Goal: Task Accomplishment & Management: Manage account settings

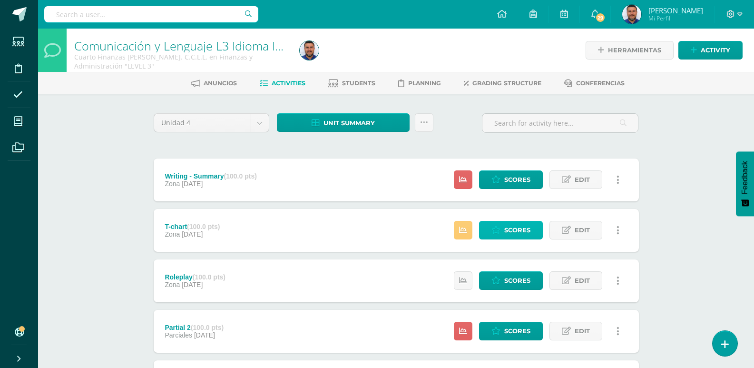
click at [518, 223] on span "Scores" at bounding box center [517, 230] width 26 height 18
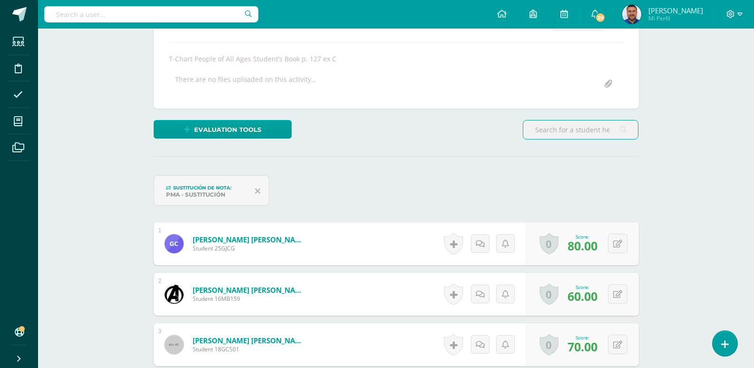
scroll to position [238, 0]
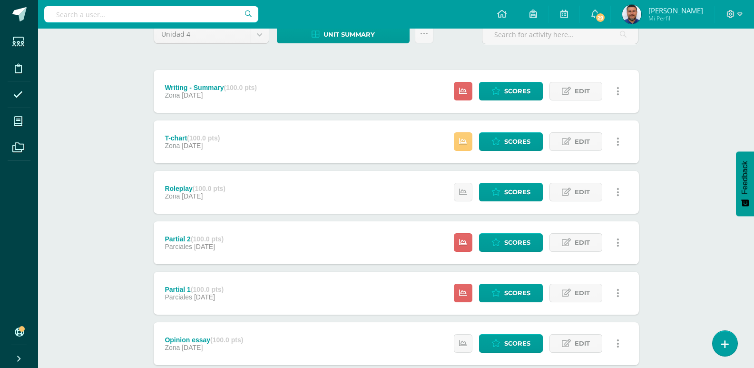
scroll to position [95, 0]
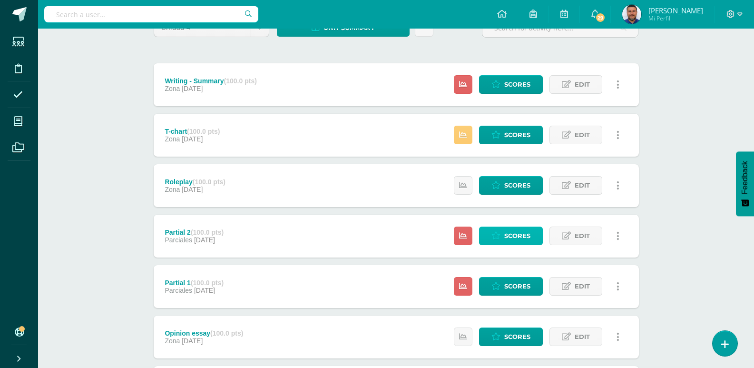
click at [507, 238] on span "Scores" at bounding box center [517, 236] width 26 height 18
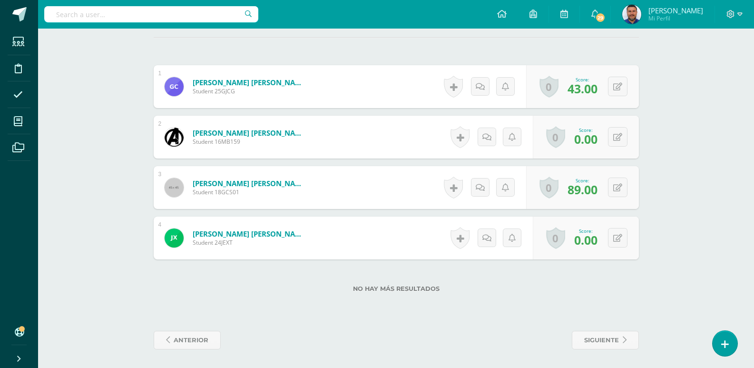
scroll to position [266, 0]
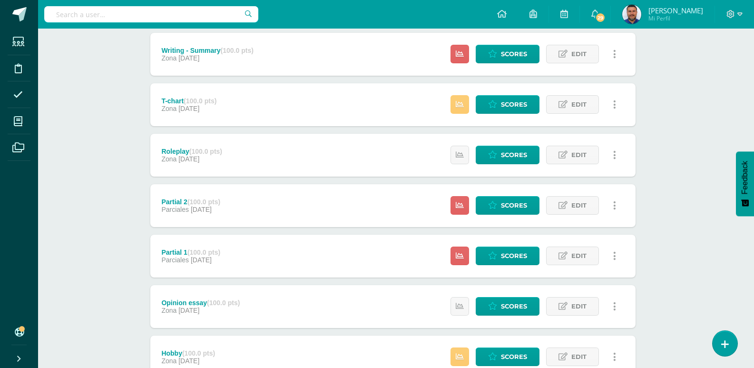
scroll to position [143, 3]
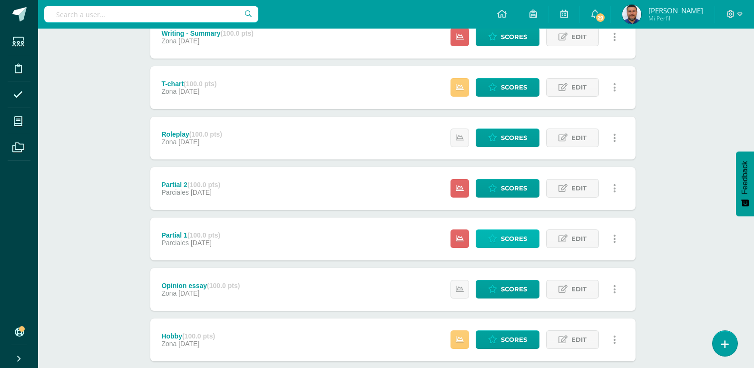
click at [507, 235] on span "Scores" at bounding box center [514, 239] width 26 height 18
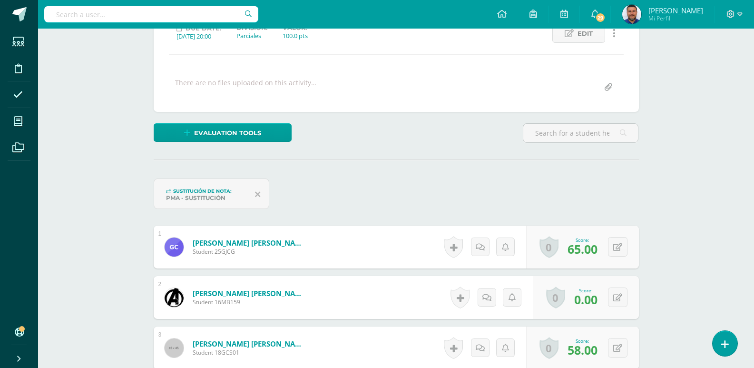
scroll to position [191, 0]
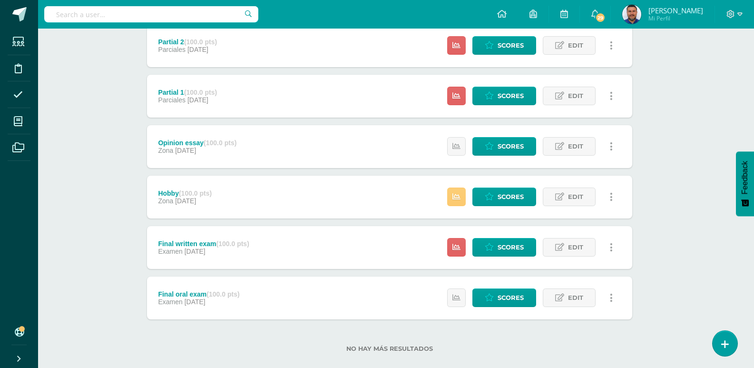
scroll to position [300, 7]
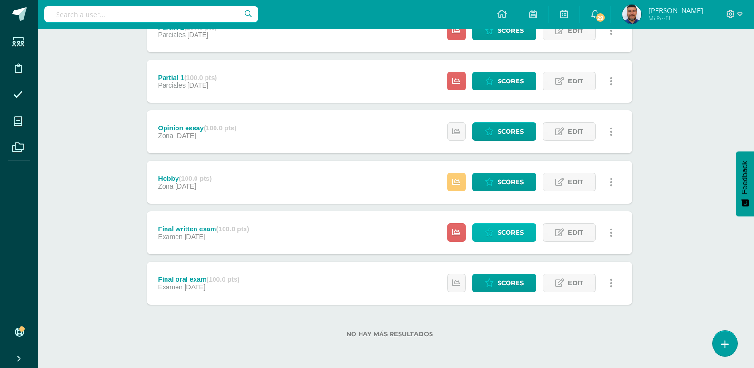
click at [500, 225] on span "Scores" at bounding box center [511, 233] width 26 height 18
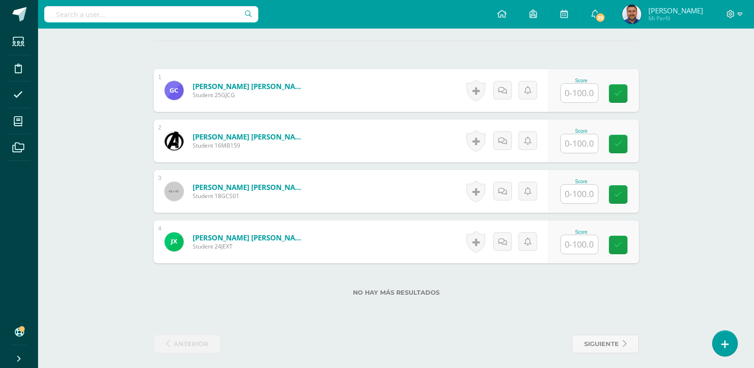
scroll to position [266, 0]
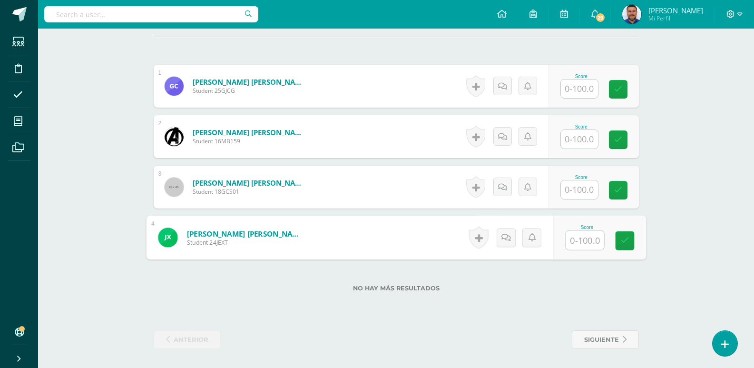
click at [586, 241] on input "text" at bounding box center [585, 240] width 38 height 19
type input "43"
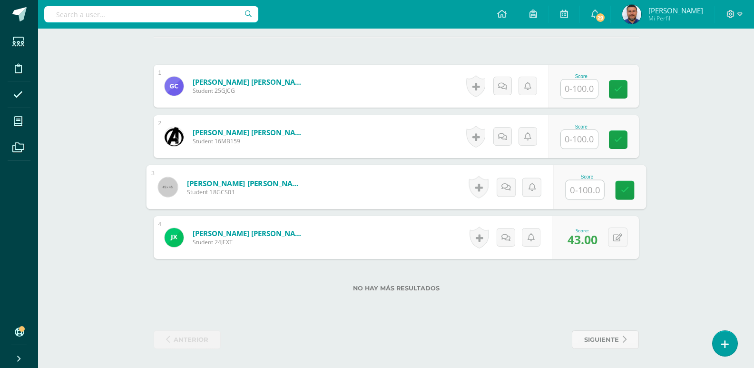
click at [578, 187] on input "text" at bounding box center [585, 189] width 38 height 19
type input "31"
click at [575, 87] on input "text" at bounding box center [579, 88] width 37 height 19
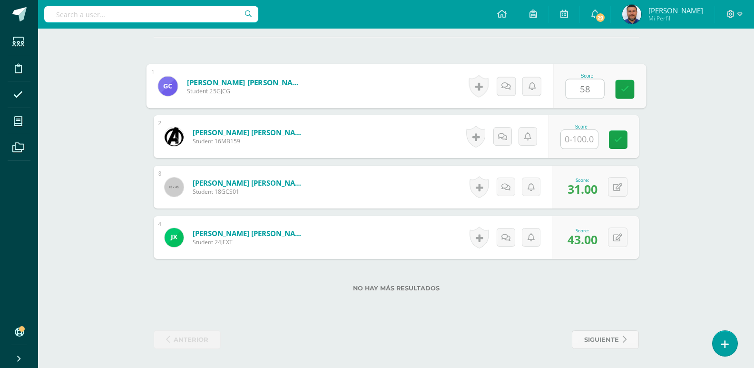
type input "58"
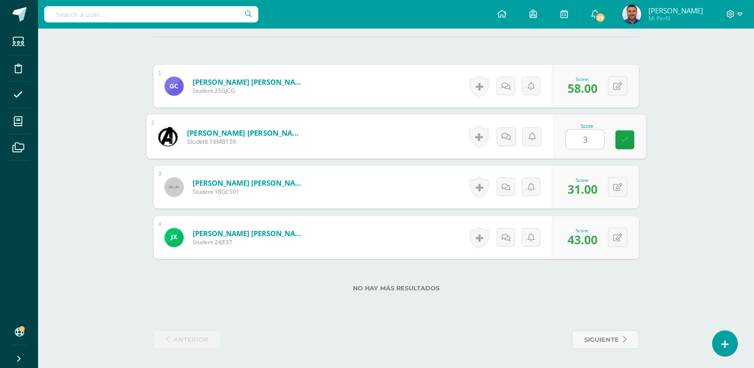
type input "31"
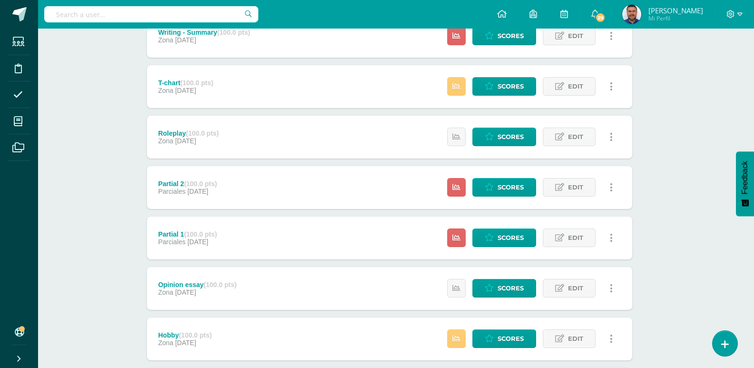
scroll to position [0, 7]
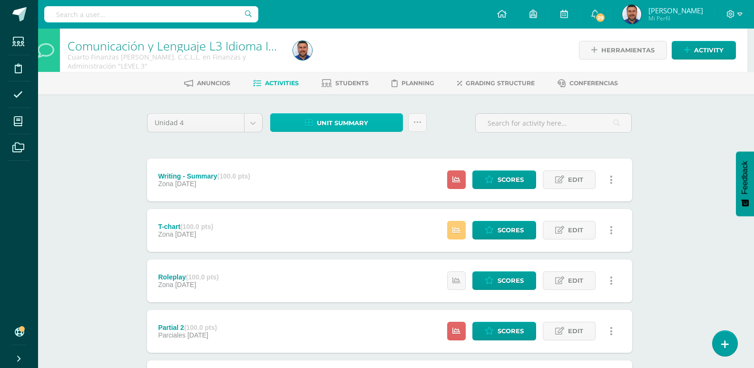
click at [327, 121] on span "Unit summary" at bounding box center [342, 123] width 51 height 18
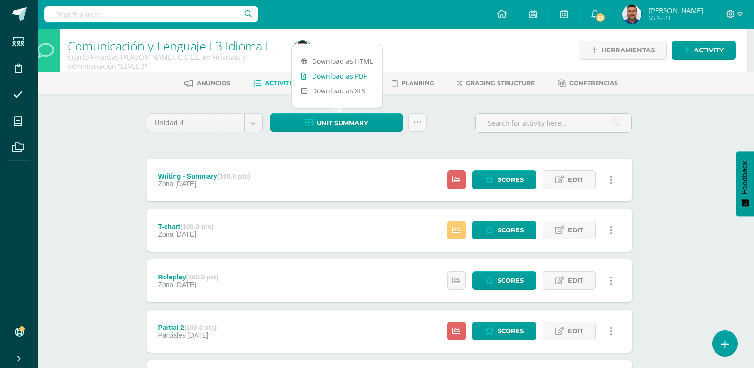
click at [318, 77] on link "Download as PDF" at bounding box center [337, 76] width 91 height 15
click at [123, 144] on div "Comunicación y Lenguaje L3 Idioma Inglés Cuarto Finanzas Bach. C.C.L.L. en Fina…" at bounding box center [389, 348] width 716 height 639
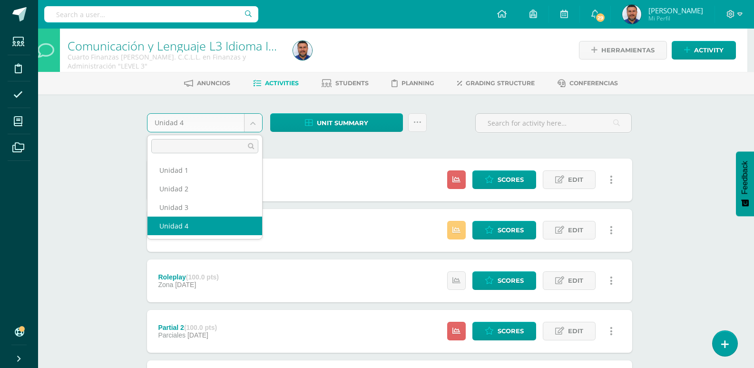
click at [257, 125] on body "Students Discipline Attendance My courses Archivos Soporte Help Reportar un pro…" at bounding box center [370, 334] width 754 height 668
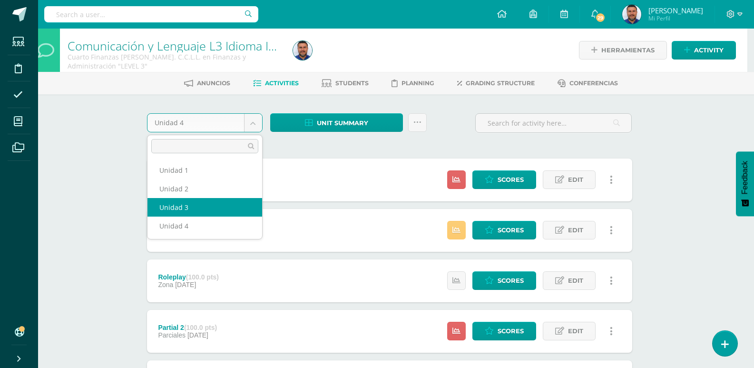
select select "Unidad 3"
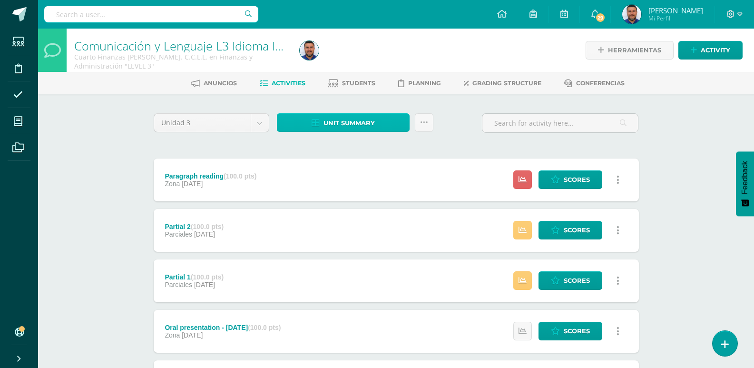
click at [363, 120] on span "Unit summary" at bounding box center [349, 123] width 51 height 18
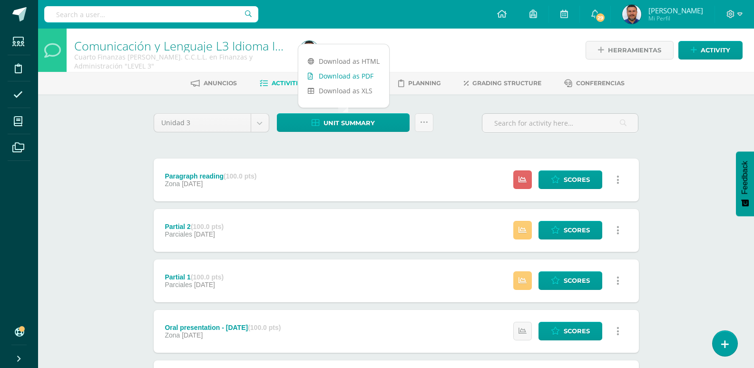
click at [348, 77] on link "Download as PDF" at bounding box center [343, 76] width 91 height 15
click at [257, 125] on body "Students Discipline Attendance My courses Archivos Soporte Help Reportar un pro…" at bounding box center [377, 334] width 754 height 668
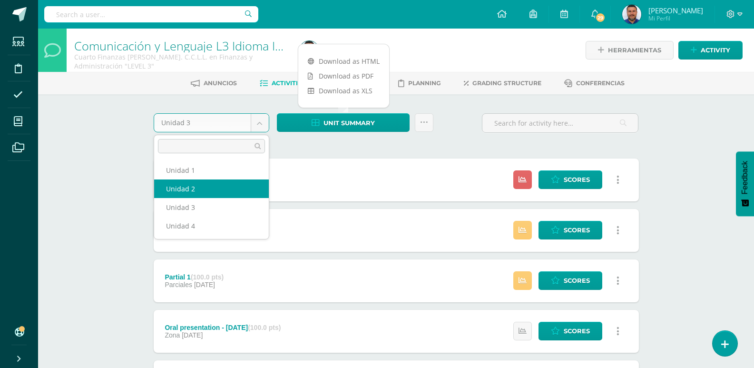
select select "Unidad 2"
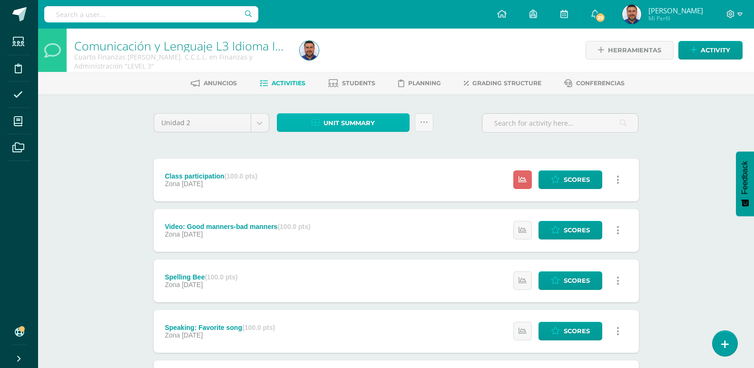
click at [363, 121] on span "Unit summary" at bounding box center [349, 123] width 51 height 18
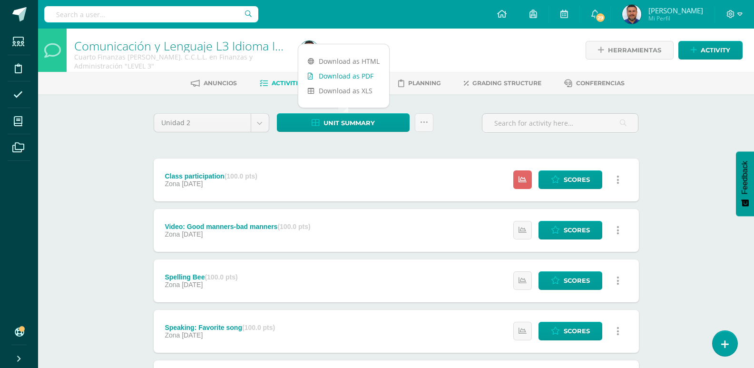
click at [346, 77] on link "Download as PDF" at bounding box center [343, 76] width 91 height 15
click at [263, 123] on body "Students Discipline Attendance My courses Archivos Soporte Help Reportar un pro…" at bounding box center [377, 357] width 754 height 715
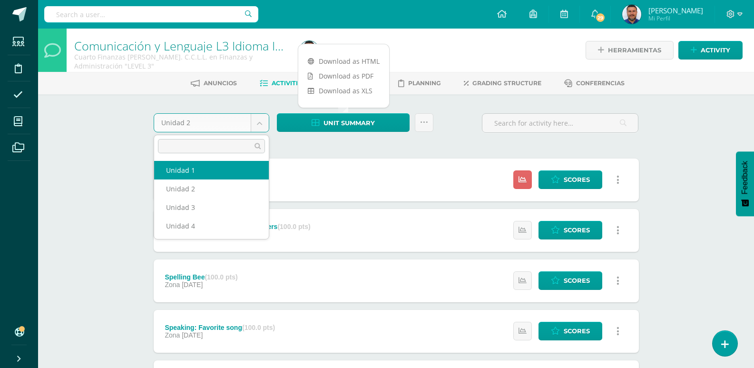
select select "Unidad 1"
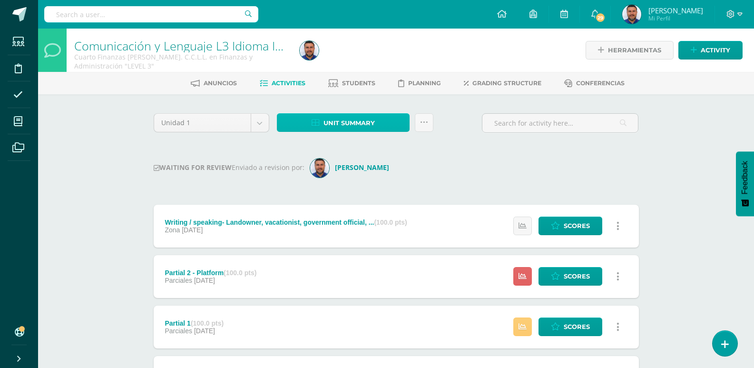
click at [358, 120] on span "Unit summary" at bounding box center [349, 123] width 51 height 18
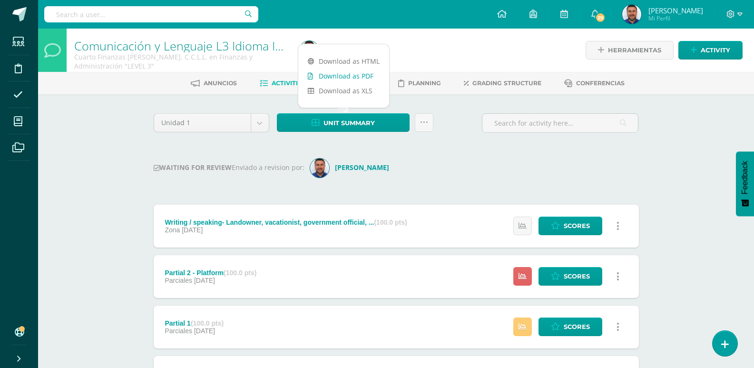
click at [342, 77] on link "Download as PDF" at bounding box center [343, 76] width 91 height 15
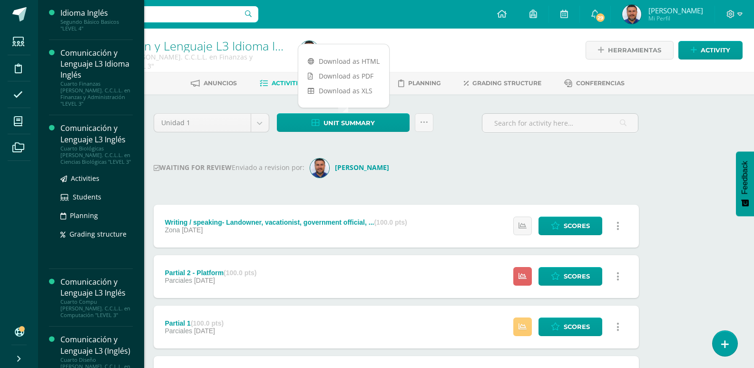
click at [83, 130] on div "Comunicación y Lenguaje L3 Inglés" at bounding box center [96, 134] width 72 height 22
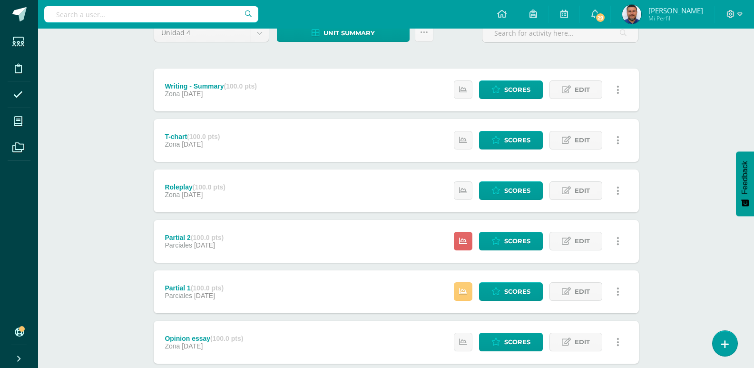
scroll to position [95, 0]
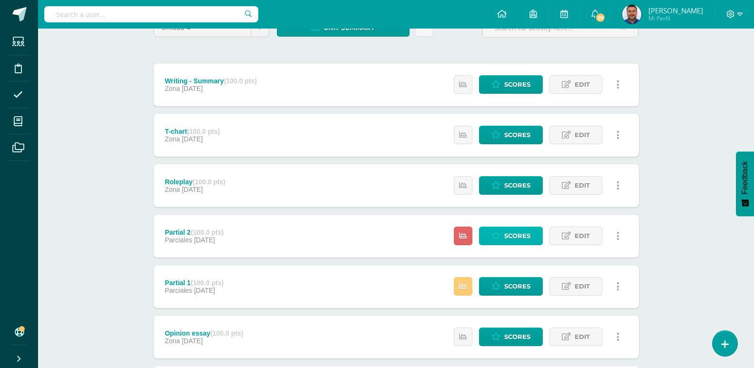
click at [519, 239] on span "Scores" at bounding box center [517, 236] width 26 height 18
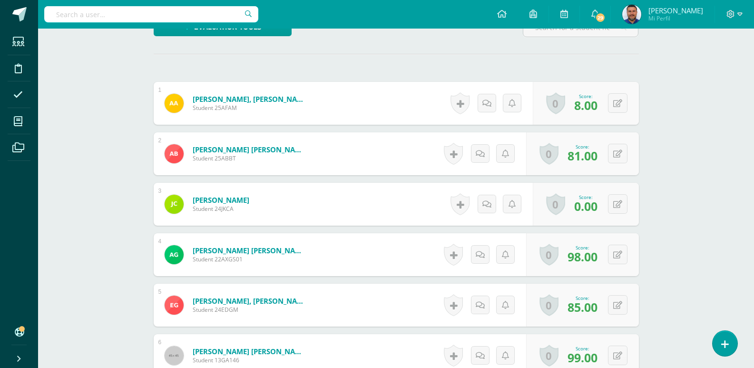
scroll to position [413, 0]
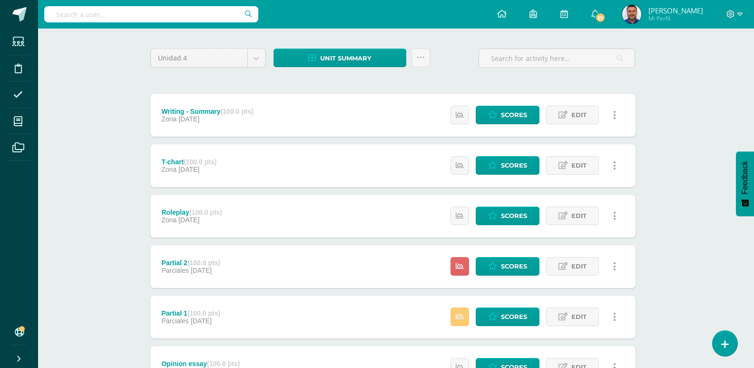
scroll to position [95, 3]
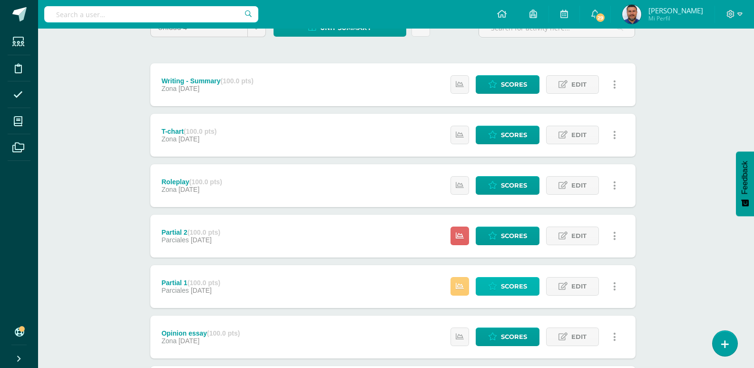
click at [512, 290] on span "Scores" at bounding box center [514, 286] width 26 height 18
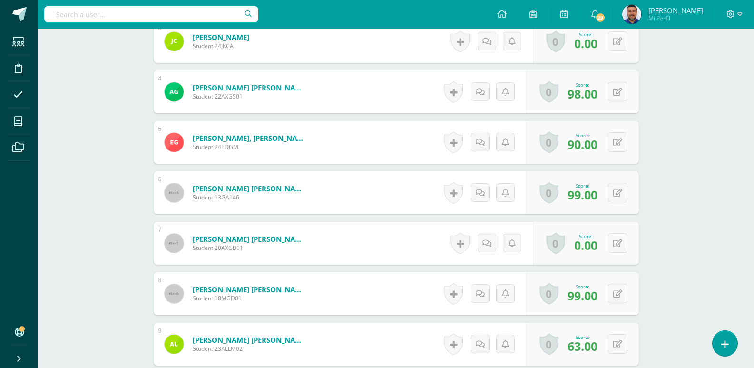
scroll to position [452, 0]
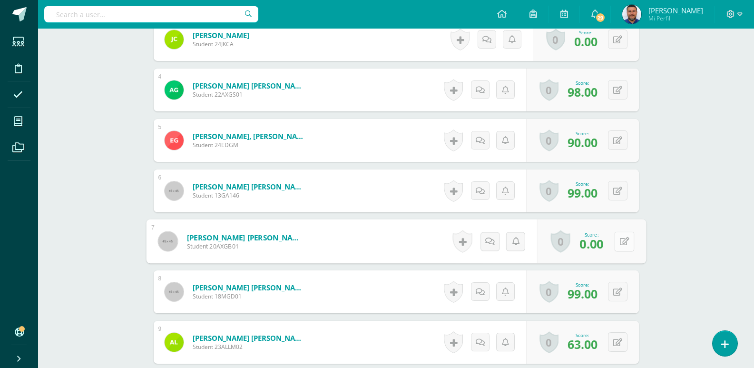
click at [614, 238] on button at bounding box center [624, 241] width 20 height 20
type input "60"
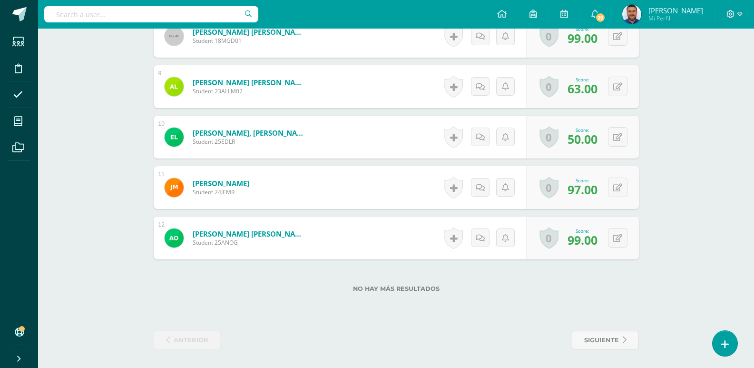
scroll to position [707, 0]
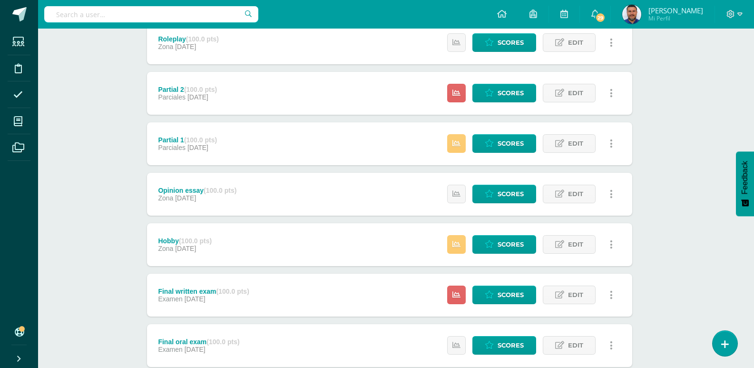
scroll to position [285, 7]
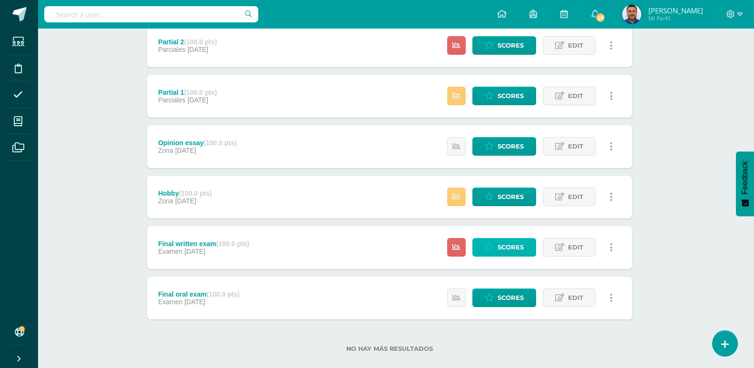
click at [514, 246] on span "Scores" at bounding box center [511, 247] width 26 height 18
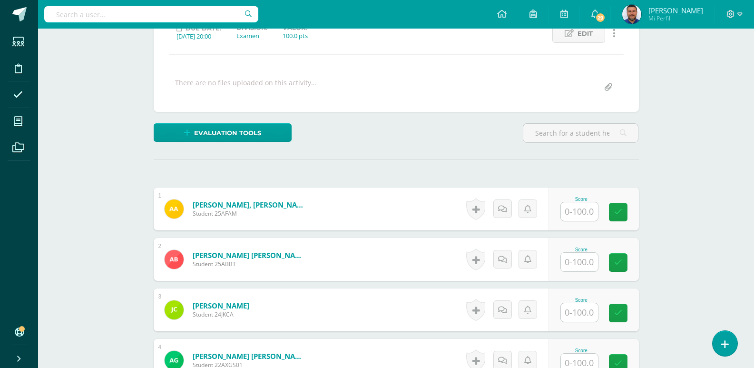
scroll to position [144, 0]
click at [576, 207] on input "text" at bounding box center [579, 211] width 37 height 19
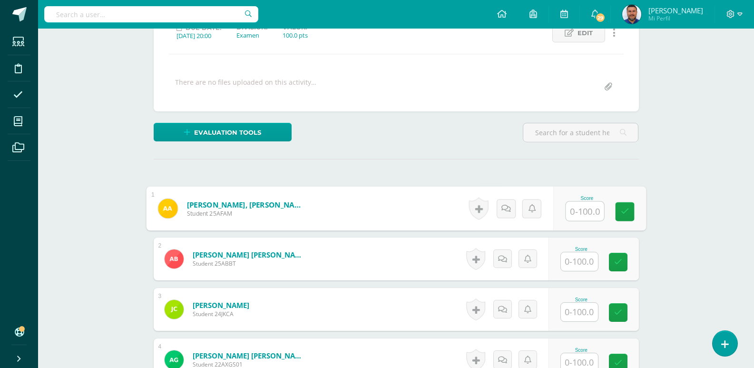
type input "0"
type input "58"
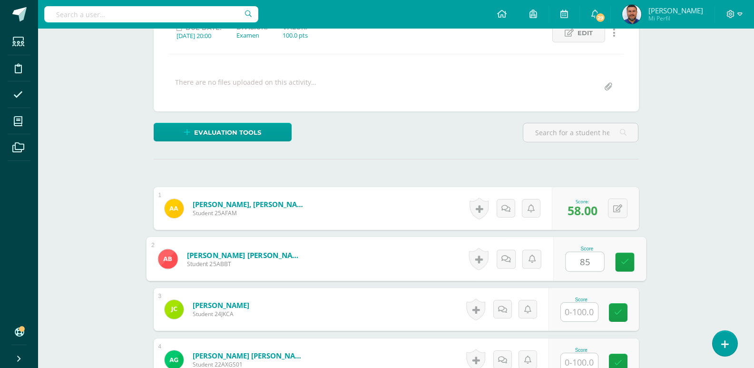
type input "85"
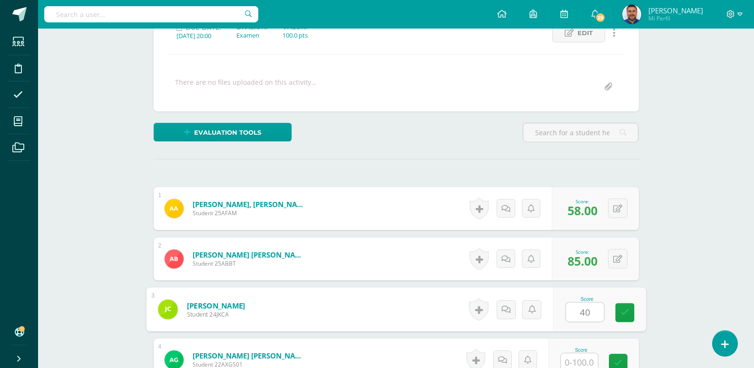
type input "40"
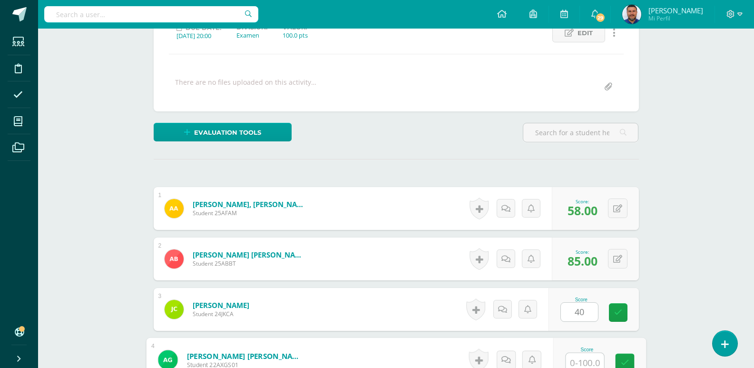
scroll to position [147, 0]
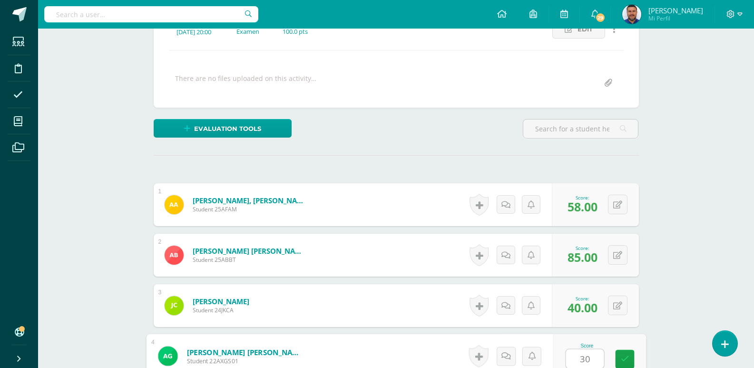
type input "30"
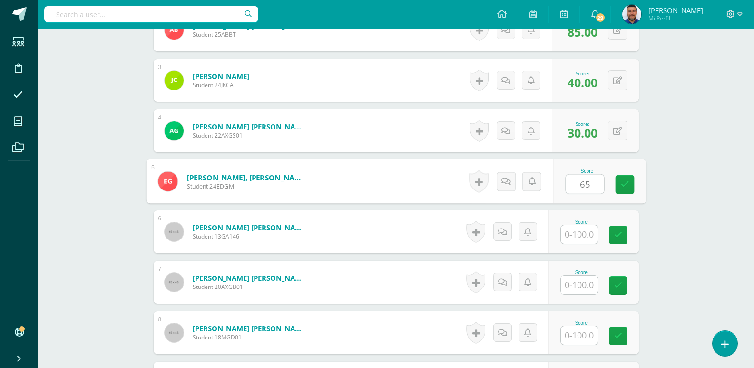
type input "65"
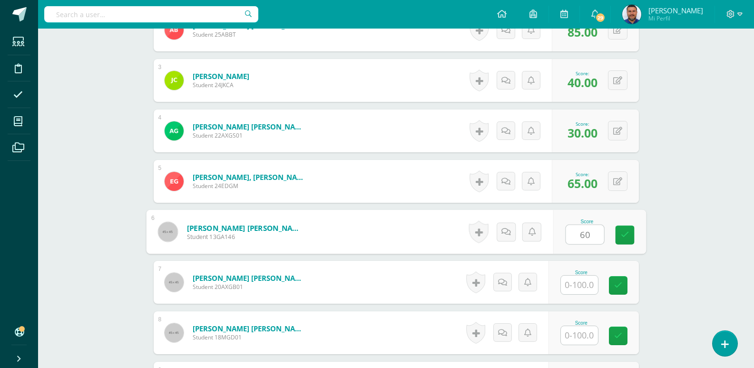
type input "60"
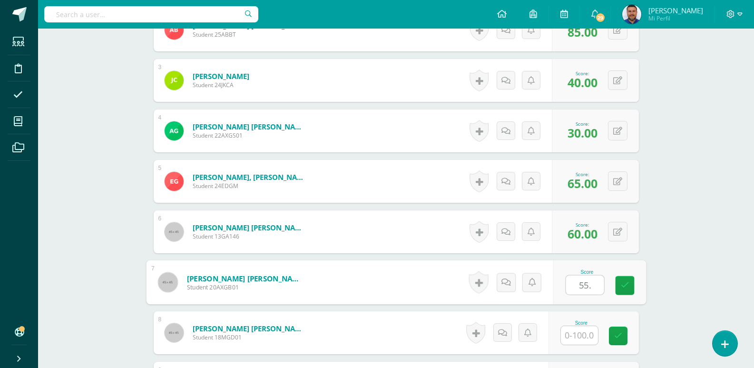
type input "55."
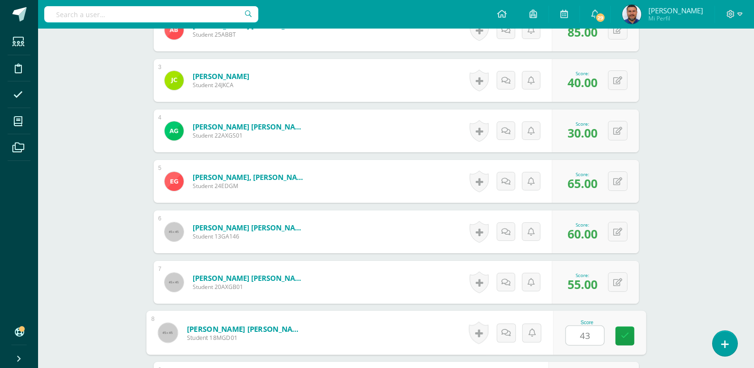
type input "43"
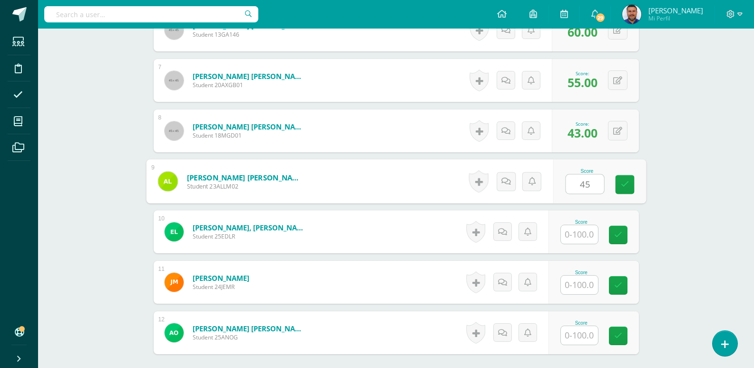
type input "45"
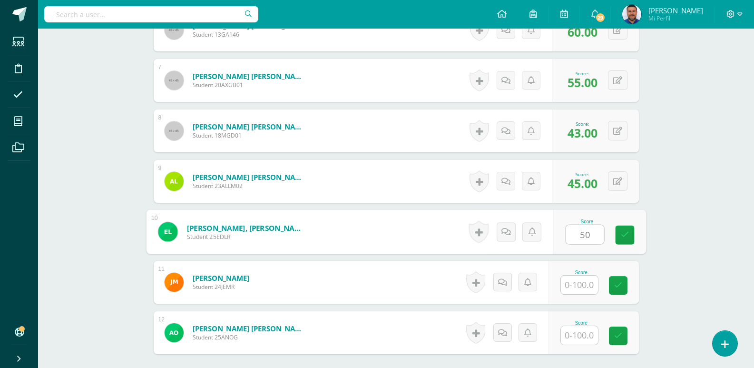
type input "50"
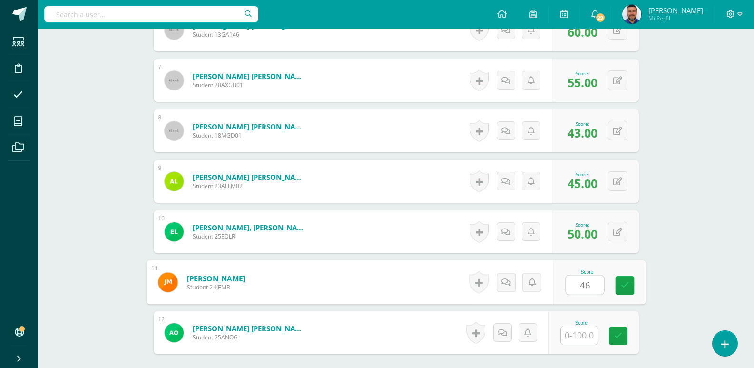
type input "46"
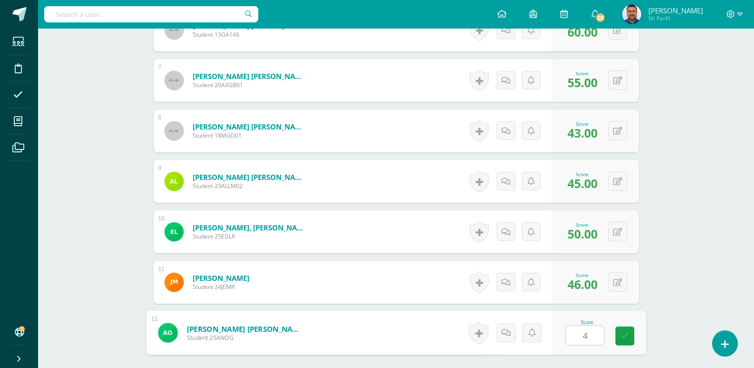
type input "43"
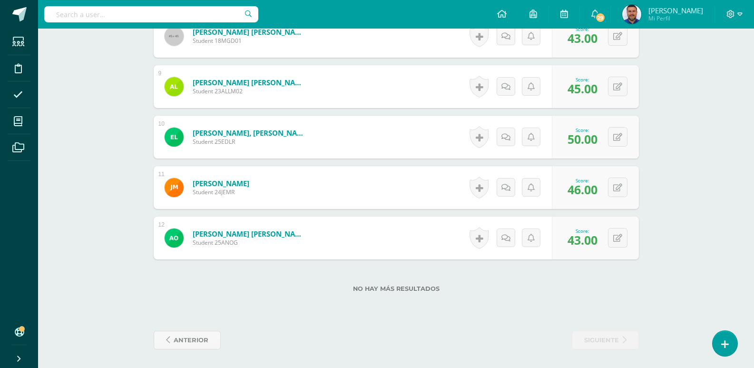
scroll to position [669, 0]
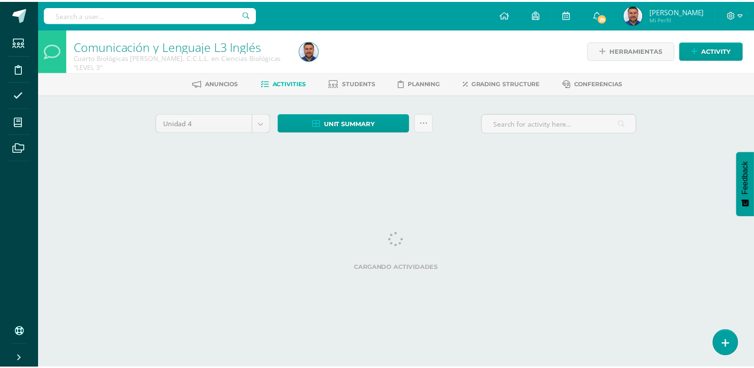
scroll to position [0, 7]
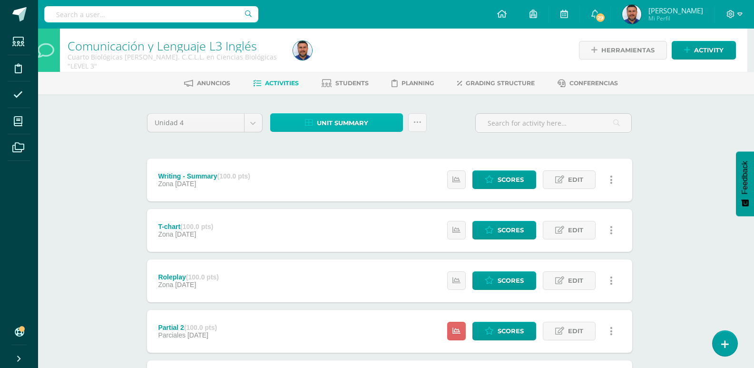
click at [354, 121] on span "Unit summary" at bounding box center [342, 123] width 51 height 18
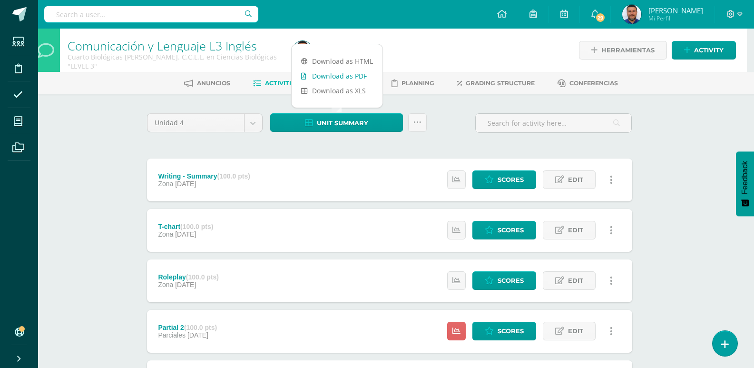
click at [342, 77] on link "Download as PDF" at bounding box center [337, 76] width 91 height 15
click at [253, 122] on body "Students Discipline Attendance My courses Archivos Soporte Help Reportar un pro…" at bounding box center [370, 334] width 754 height 668
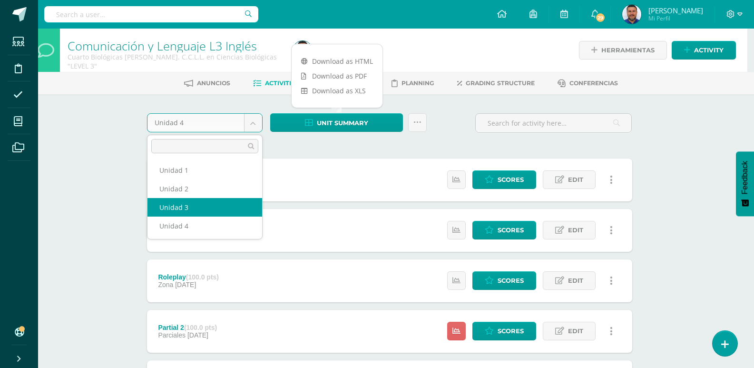
select select "Unidad 3"
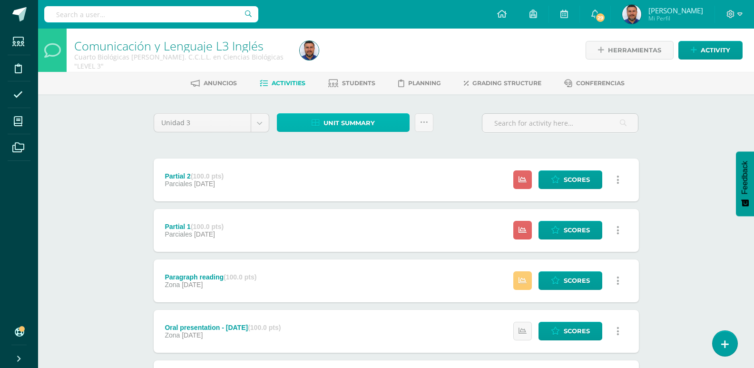
click at [349, 120] on span "Unit summary" at bounding box center [349, 123] width 51 height 18
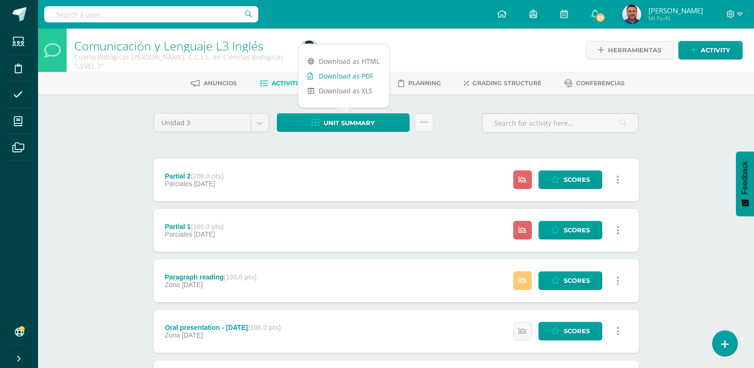
click at [338, 76] on link "Download as PDF" at bounding box center [343, 76] width 91 height 15
click at [261, 126] on body "Students Discipline Attendance My courses Archivos Soporte Help Reportar un pro…" at bounding box center [377, 334] width 754 height 668
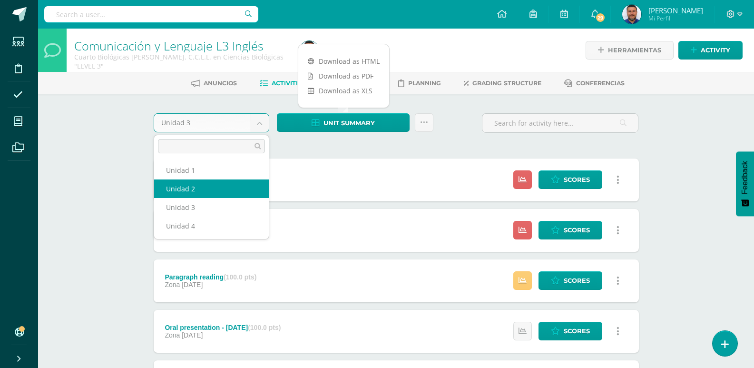
select select "Unidad 2"
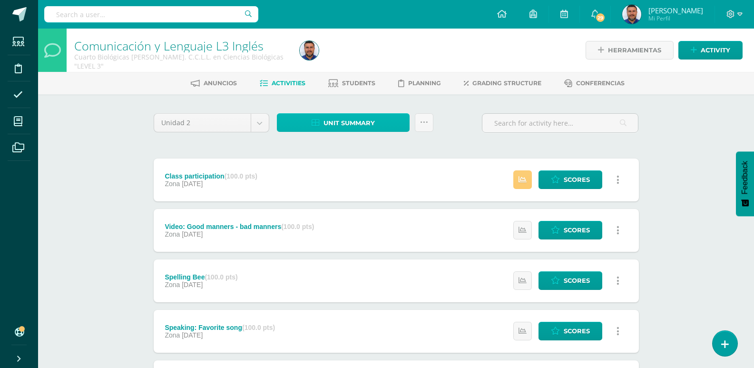
click at [367, 124] on span "Unit summary" at bounding box center [349, 123] width 51 height 18
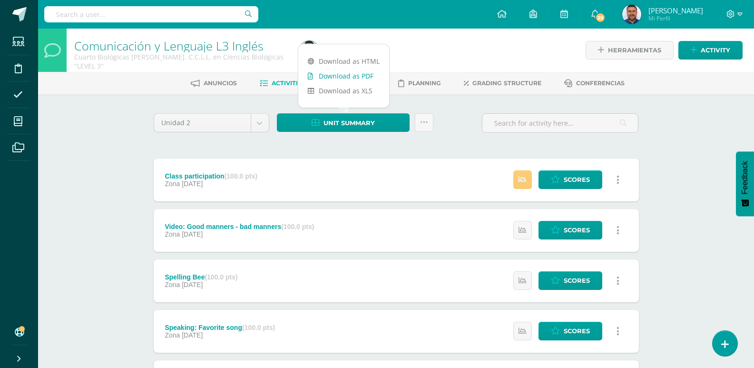
click at [344, 77] on link "Download as PDF" at bounding box center [343, 76] width 91 height 15
click at [260, 123] on body "Students Discipline Attendance My courses Archivos Soporte Help Reportar un pro…" at bounding box center [377, 357] width 754 height 715
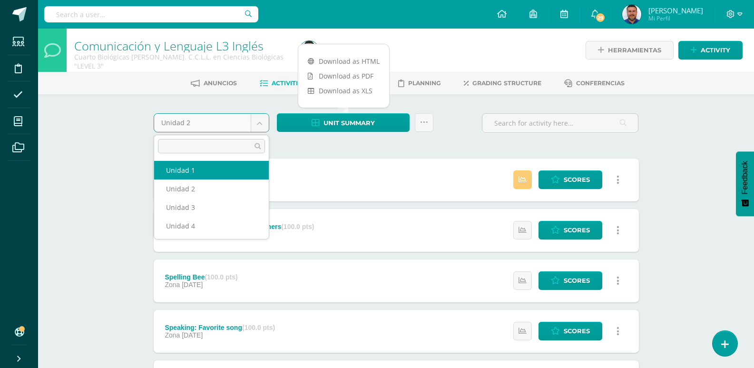
select select "Unidad 1"
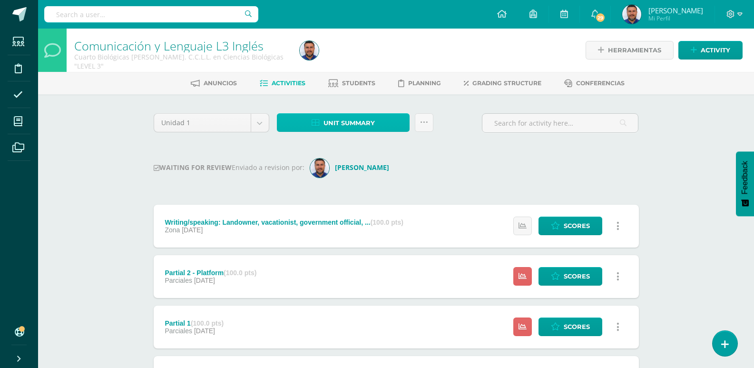
click at [374, 126] on span "Unit summary" at bounding box center [349, 123] width 51 height 18
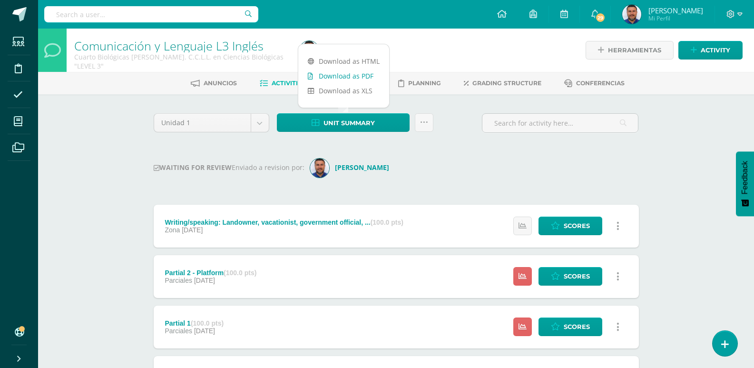
click at [350, 76] on link "Download as PDF" at bounding box center [343, 76] width 91 height 15
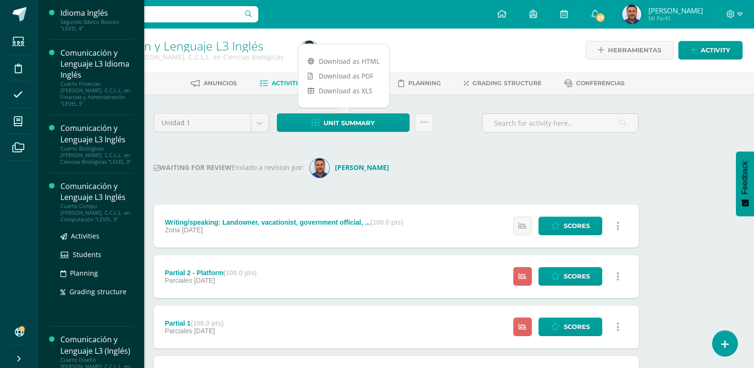
click at [80, 183] on div "Comunicación y Lenguaje L3 Inglés" at bounding box center [96, 192] width 72 height 22
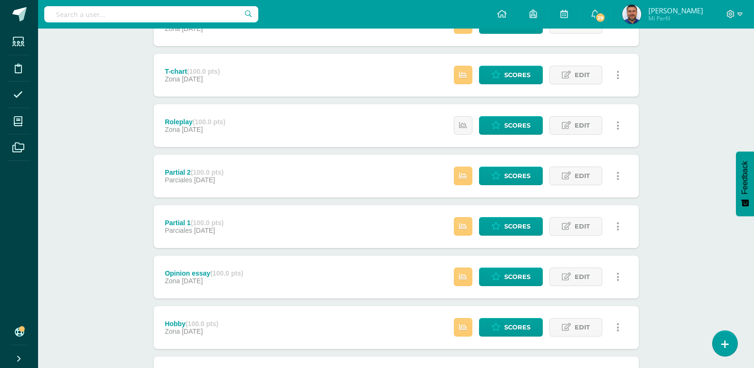
scroll to position [95, 0]
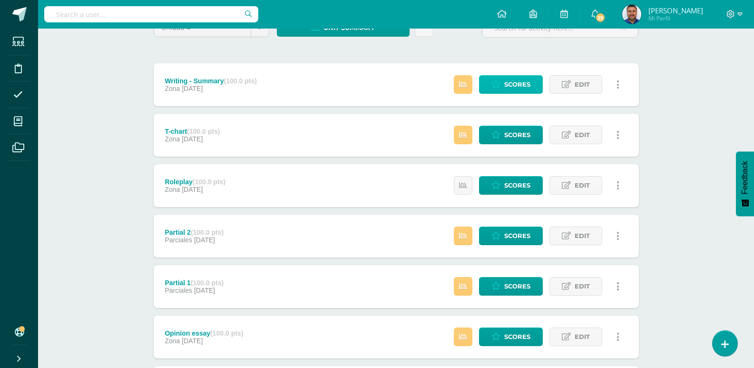
click at [508, 84] on span "Scores" at bounding box center [517, 85] width 26 height 18
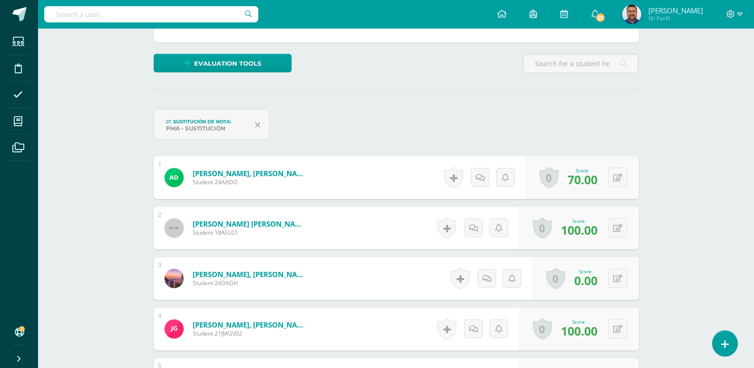
scroll to position [238, 0]
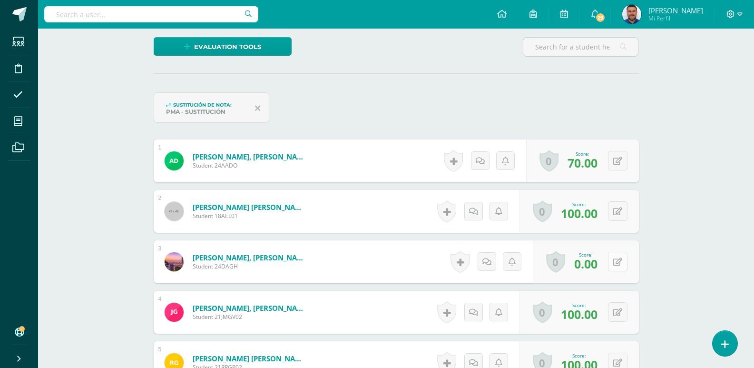
click at [621, 260] on icon at bounding box center [617, 262] width 9 height 8
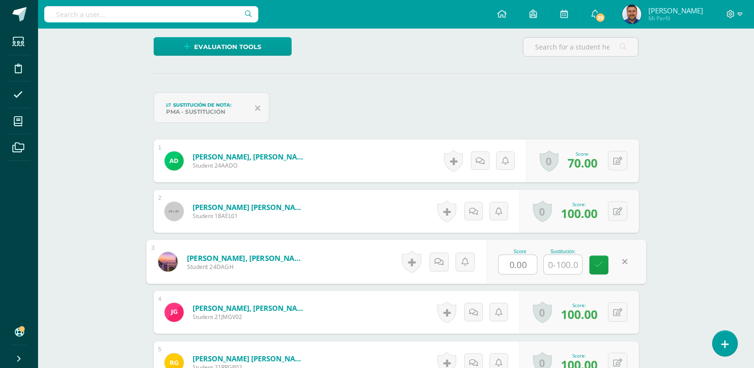
click at [713, 196] on div "Comunicación y Lenguaje L3 Inglés Cuarto Compu Bach. C.C.L.L. en Computación "L…" at bounding box center [396, 242] width 716 height 904
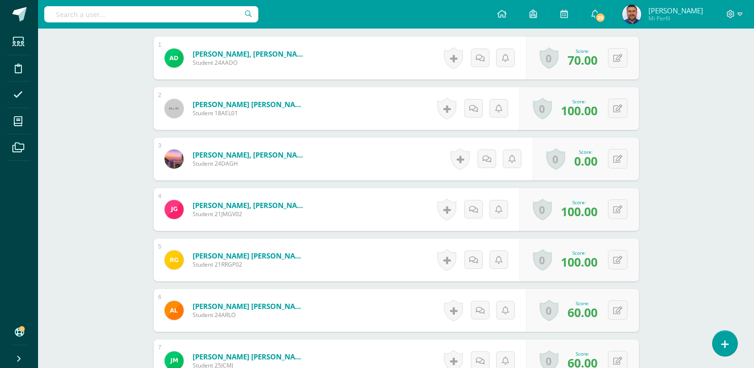
scroll to position [327, 0]
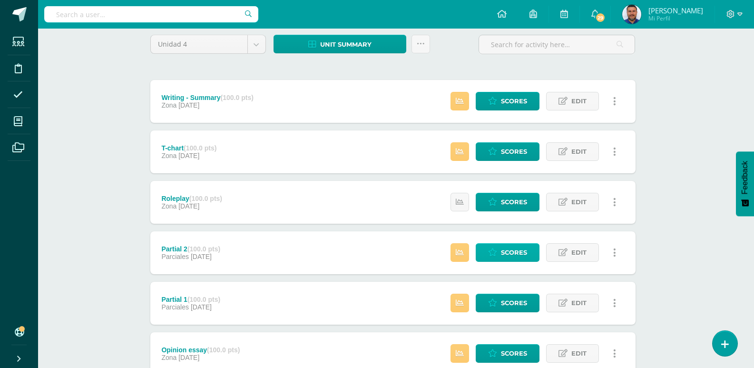
scroll to position [95, 3]
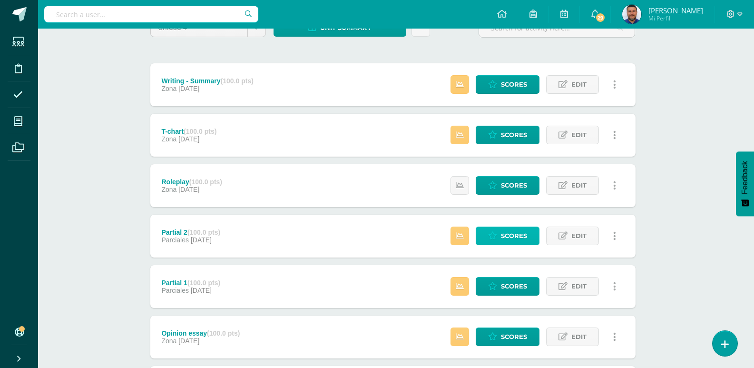
click at [513, 236] on span "Scores" at bounding box center [514, 236] width 26 height 18
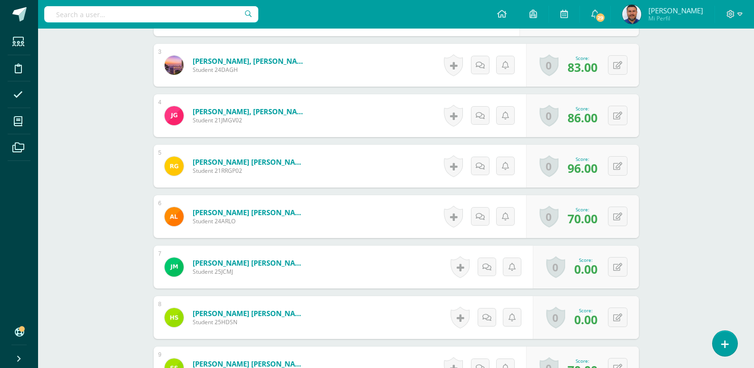
scroll to position [428, 0]
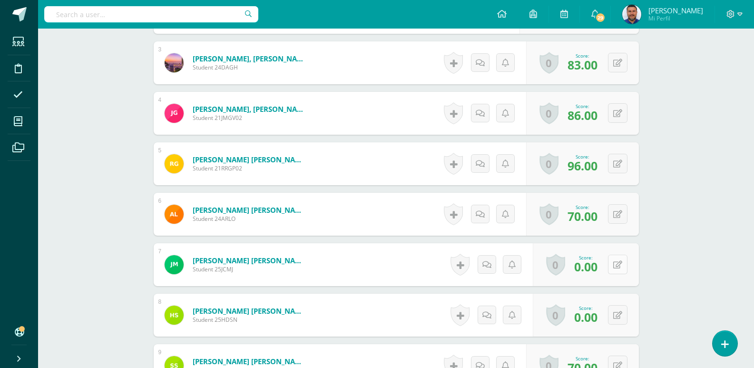
click at [616, 265] on button at bounding box center [618, 265] width 20 height 20
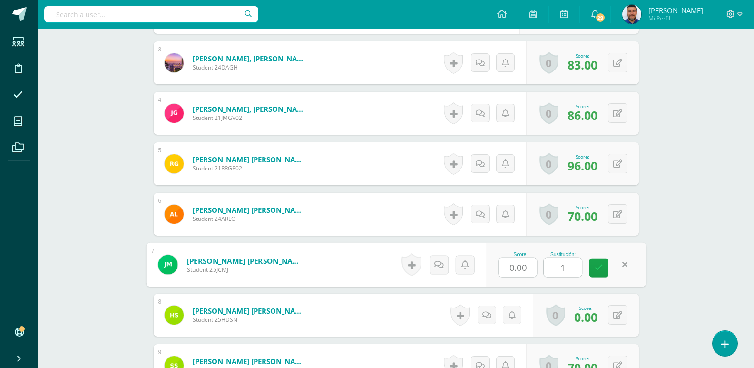
type input "10"
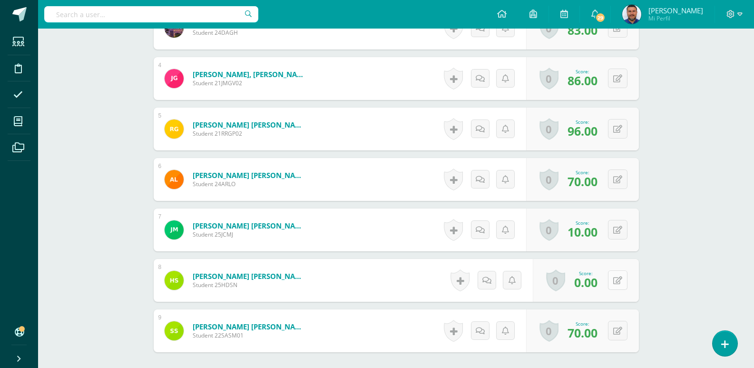
scroll to position [556, 0]
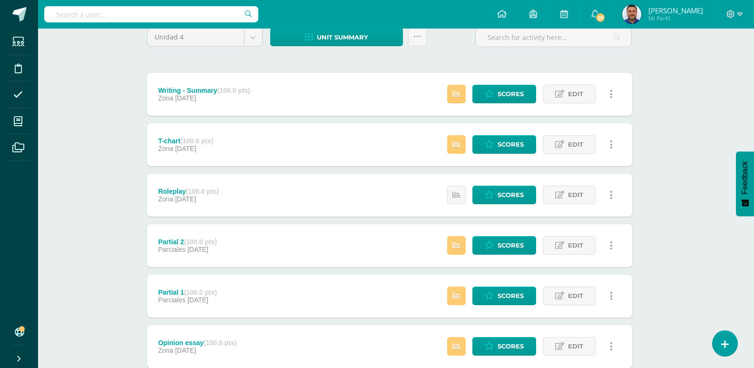
scroll to position [95, 7]
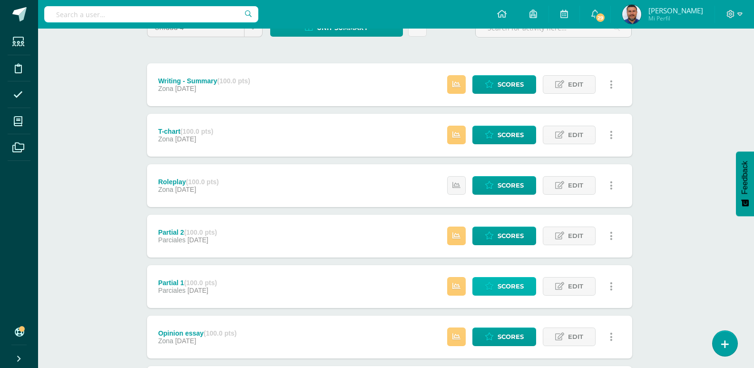
click at [519, 288] on span "Scores" at bounding box center [511, 286] width 26 height 18
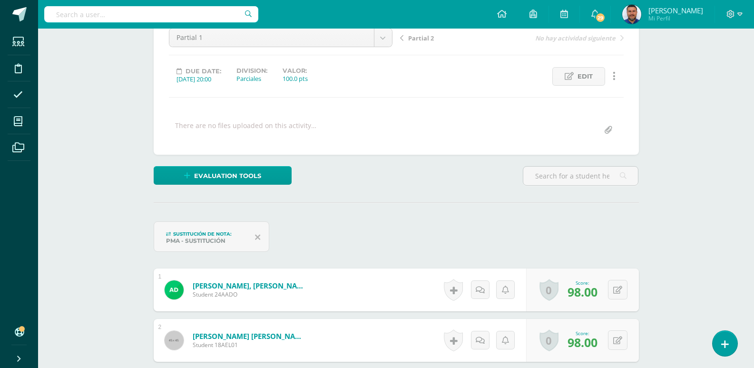
scroll to position [96, 0]
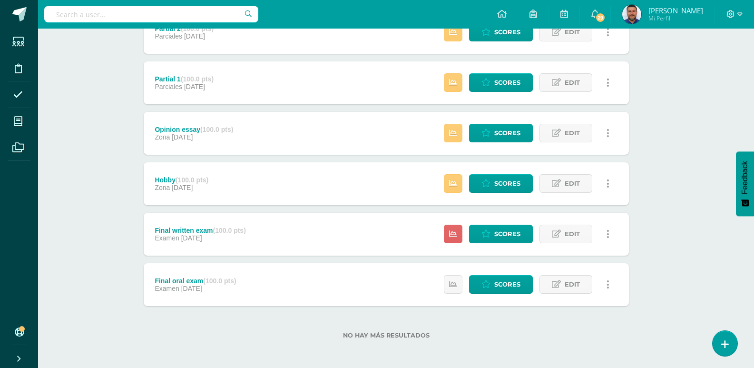
scroll to position [300, 10]
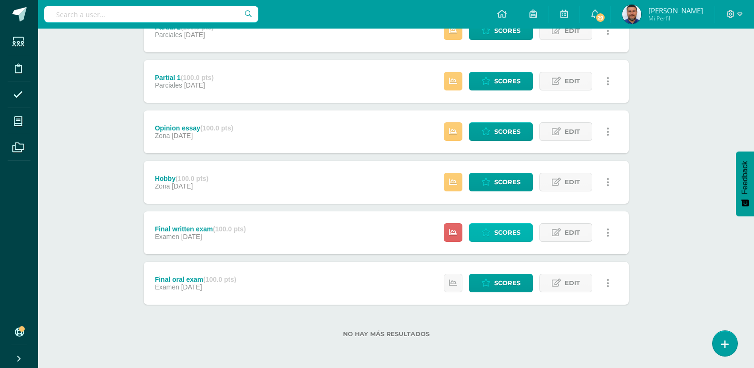
click at [505, 228] on span "Scores" at bounding box center [507, 233] width 26 height 18
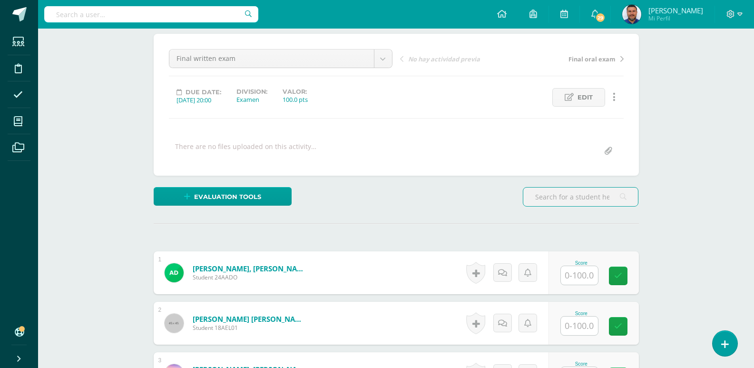
scroll to position [80, 0]
click at [577, 279] on input "text" at bounding box center [579, 274] width 37 height 19
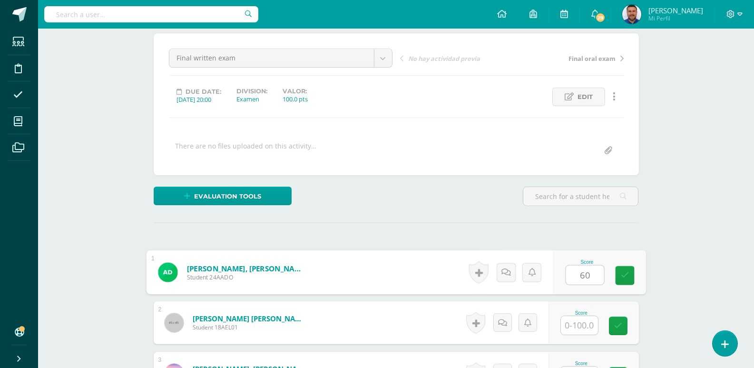
type input "60"
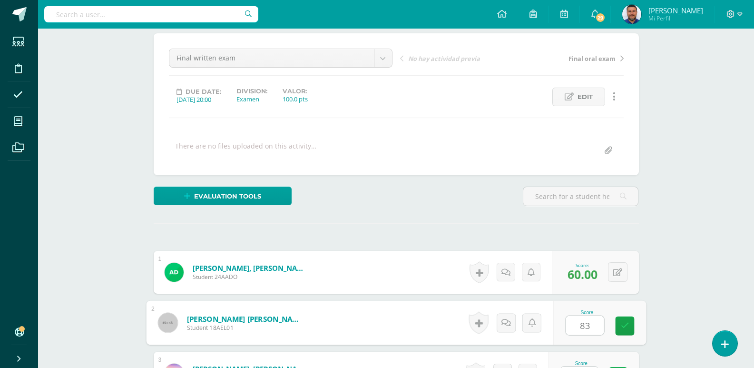
type input "83"
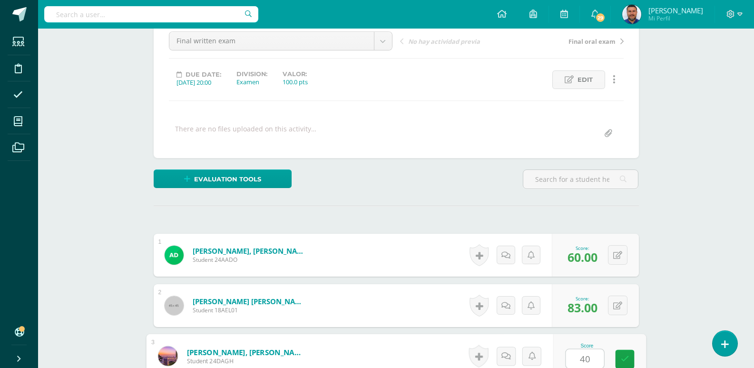
type input "40"
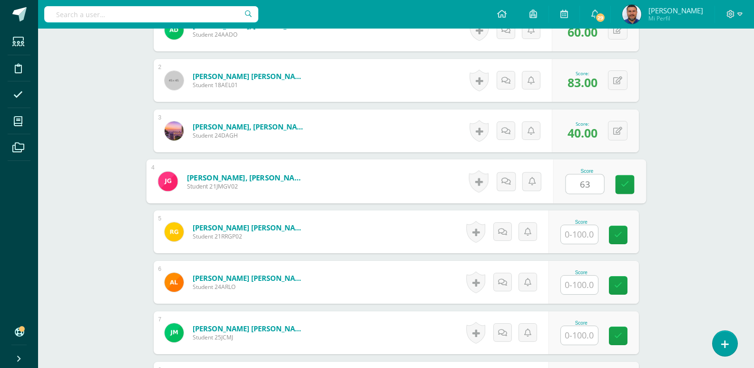
type input "63"
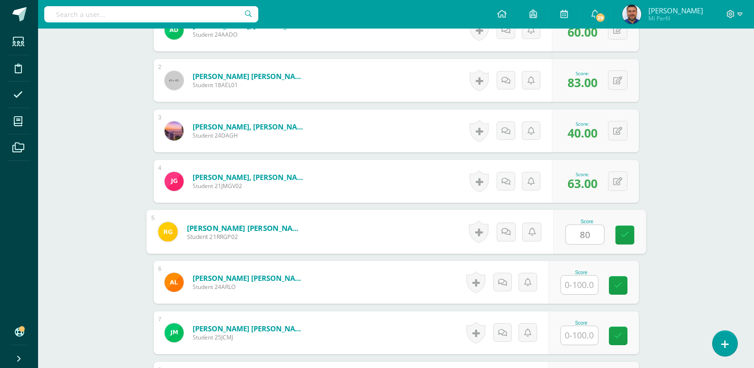
type input "80"
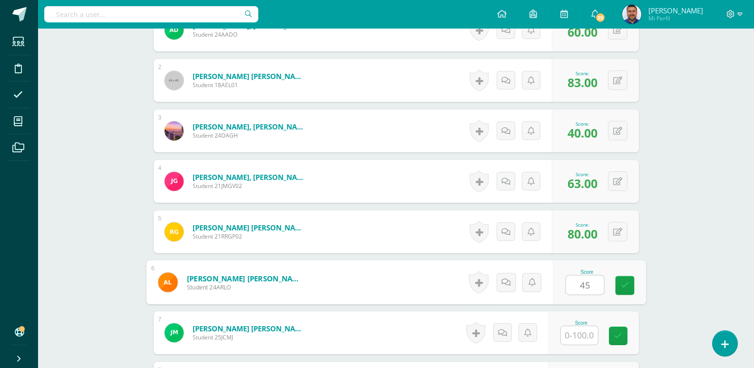
type input "45"
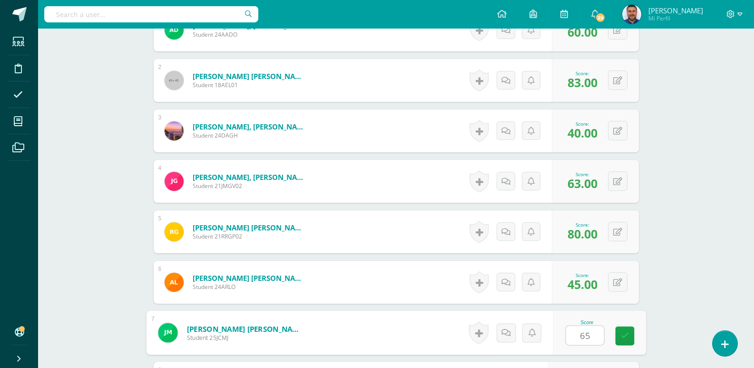
type input "65"
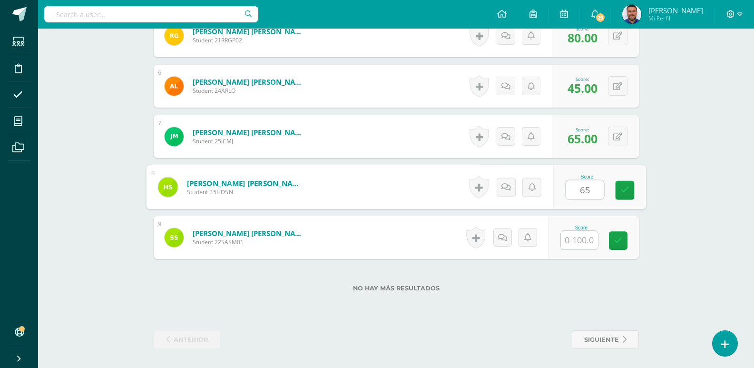
type input "65"
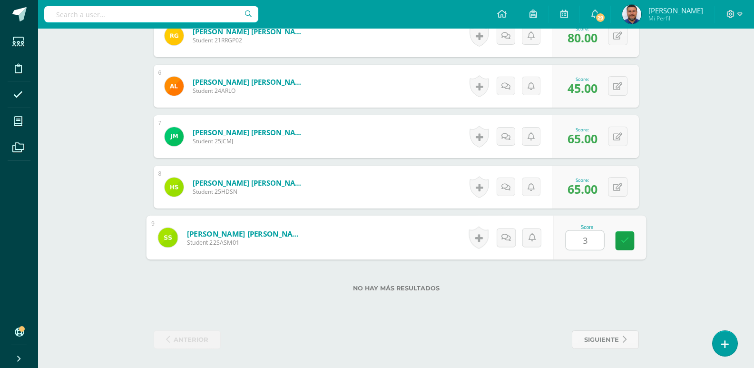
type input "36"
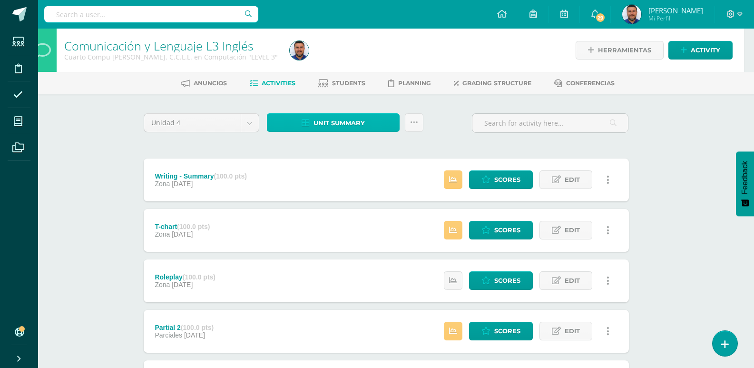
click at [336, 119] on span "Unit summary" at bounding box center [339, 123] width 51 height 18
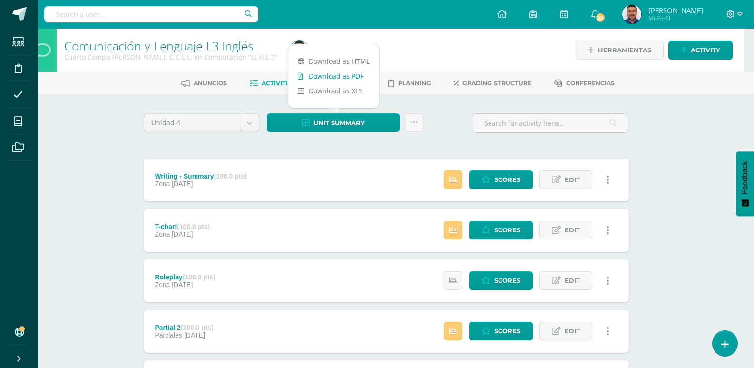
click at [320, 76] on link "Download as PDF" at bounding box center [333, 76] width 91 height 15
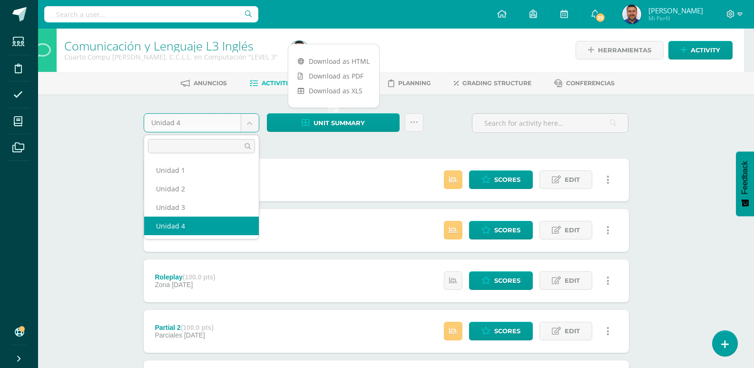
click at [246, 121] on body "Students Discipline Attendance My courses Archivos Soporte Help Reportar un pro…" at bounding box center [367, 334] width 754 height 668
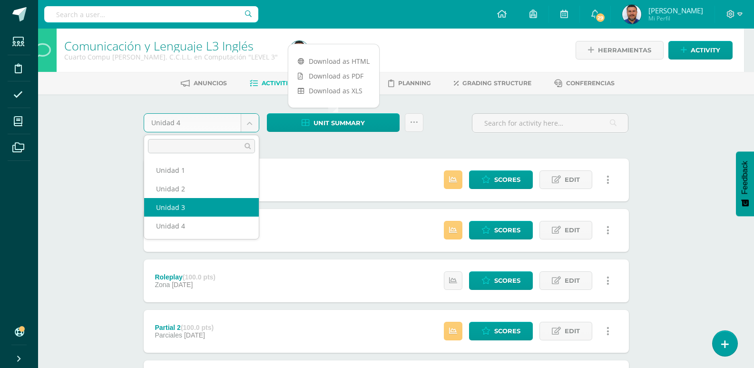
select select "Unidad 3"
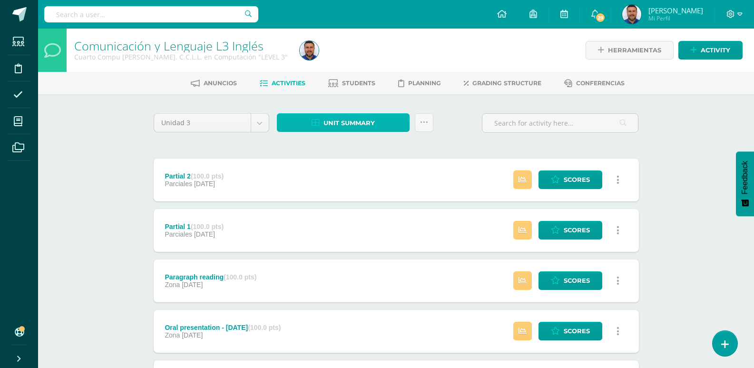
click at [369, 118] on span "Unit summary" at bounding box center [349, 123] width 51 height 18
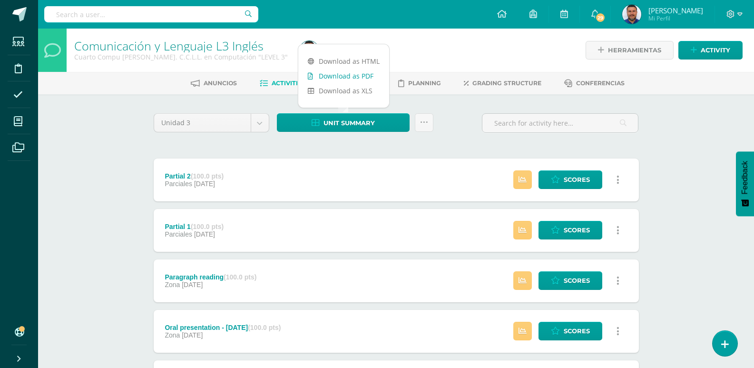
click at [359, 75] on link "Download as PDF" at bounding box center [343, 76] width 91 height 15
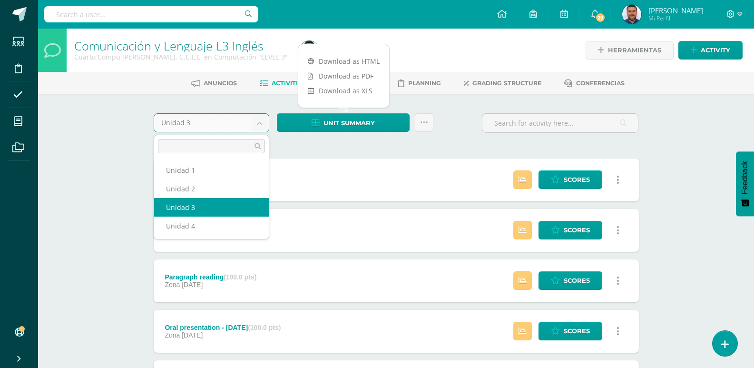
click at [255, 123] on body "Students Discipline Attendance My courses Archivos Soporte Help Reportar un pro…" at bounding box center [377, 334] width 754 height 668
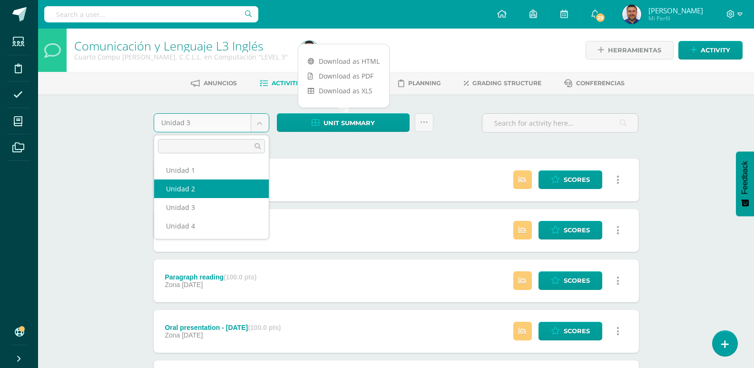
select select "Unidad 2"
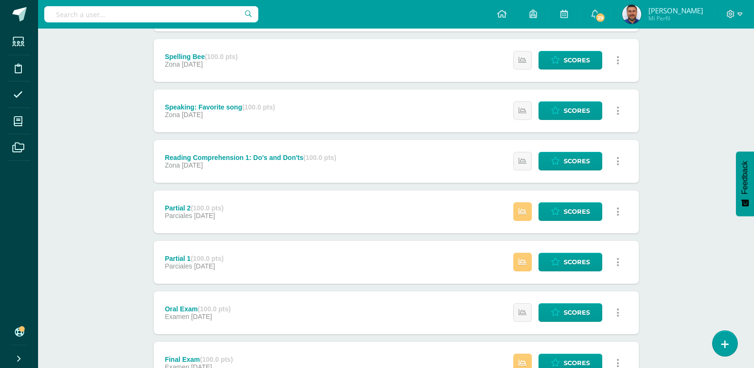
scroll to position [48, 0]
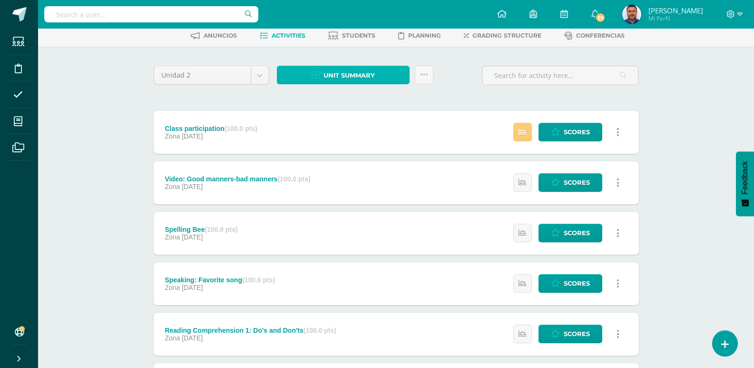
click at [345, 73] on span "Unit summary" at bounding box center [349, 76] width 51 height 18
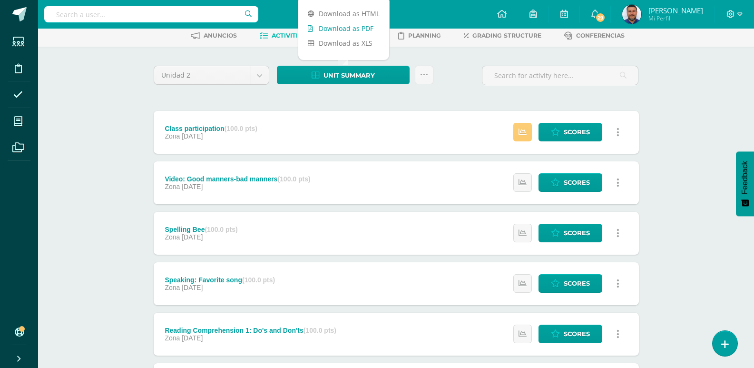
click at [345, 28] on link "Download as PDF" at bounding box center [343, 28] width 91 height 15
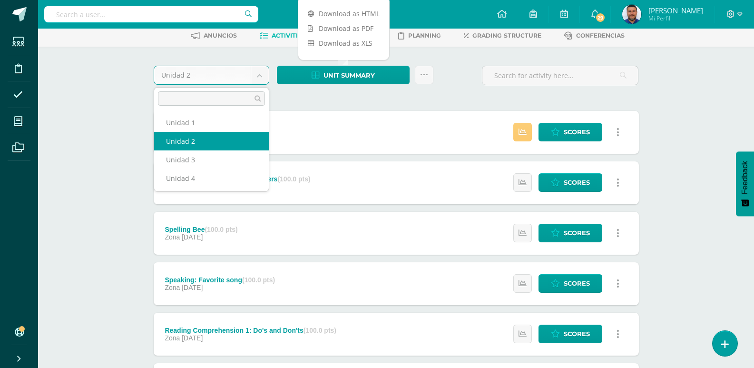
click at [257, 72] on body "Students Discipline Attendance My courses Archivos Soporte Help Reportar un pro…" at bounding box center [377, 311] width 754 height 718
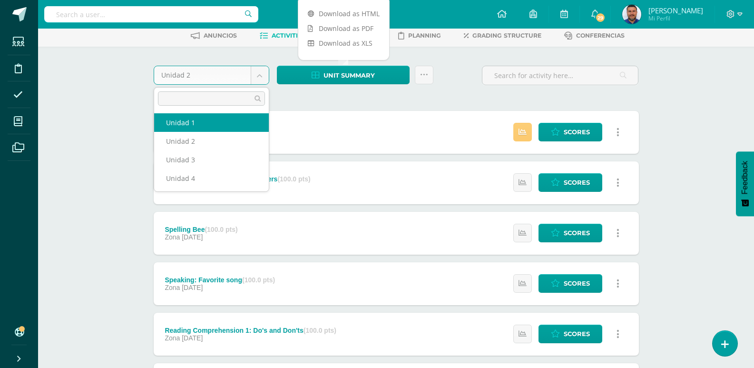
select select "Unidad 1"
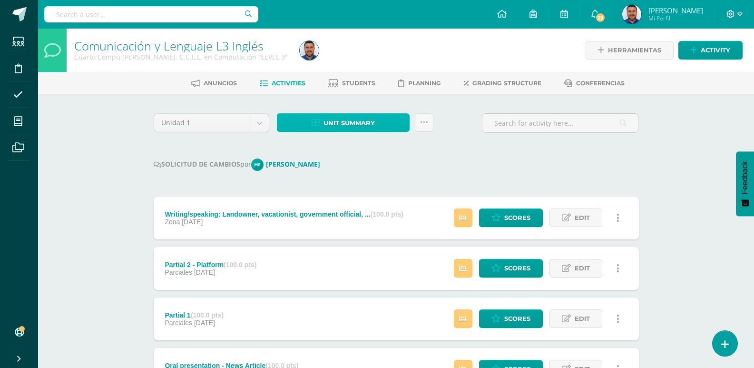
click at [359, 121] on span "Unit summary" at bounding box center [349, 123] width 51 height 18
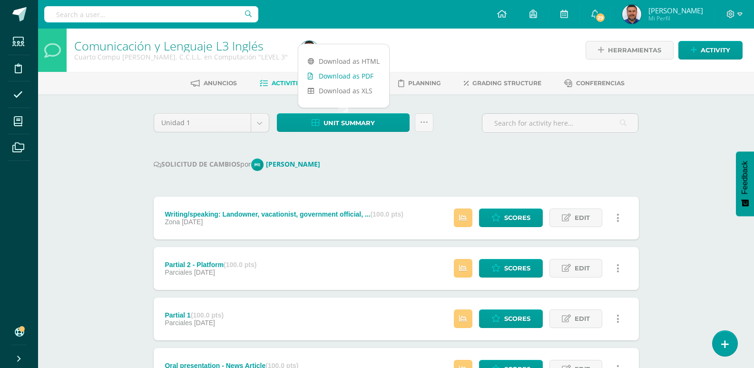
click at [336, 73] on link "Download as PDF" at bounding box center [343, 76] width 91 height 15
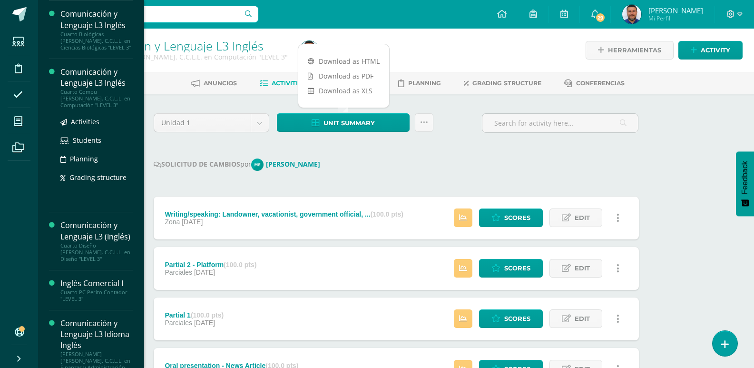
scroll to position [143, 0]
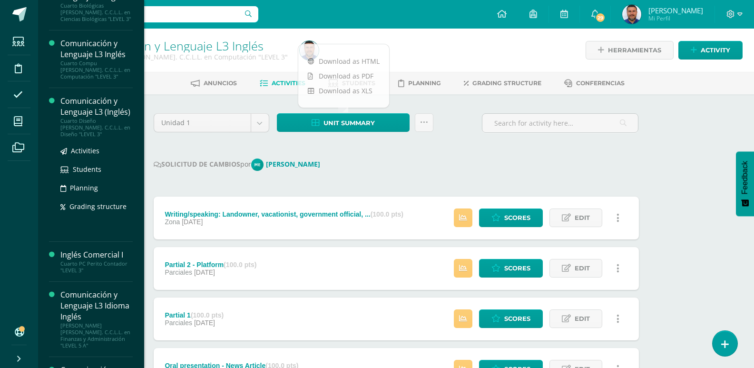
click at [74, 103] on div "Comunicación y Lenguaje L3 (Inglés)" at bounding box center [96, 107] width 72 height 22
